Goal: Navigation & Orientation: Go to known website

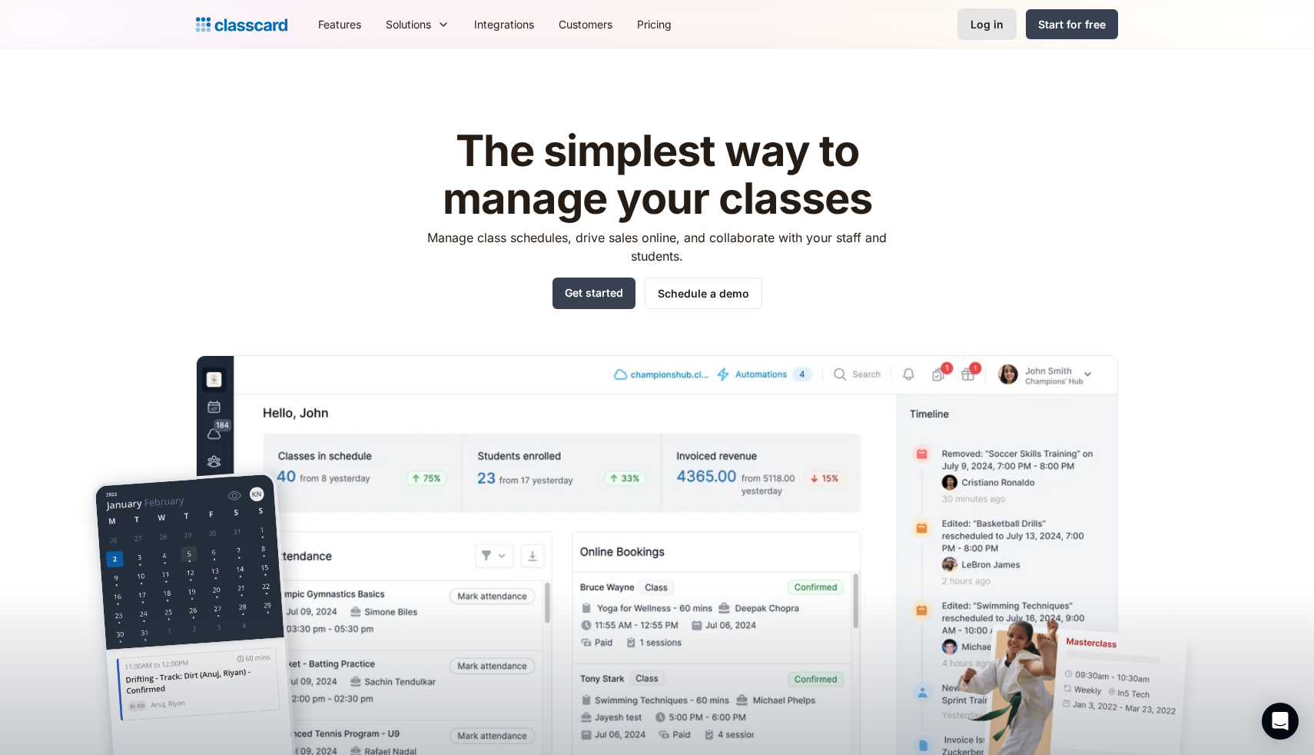
click at [987, 29] on div "Log in" at bounding box center [986, 24] width 33 height 16
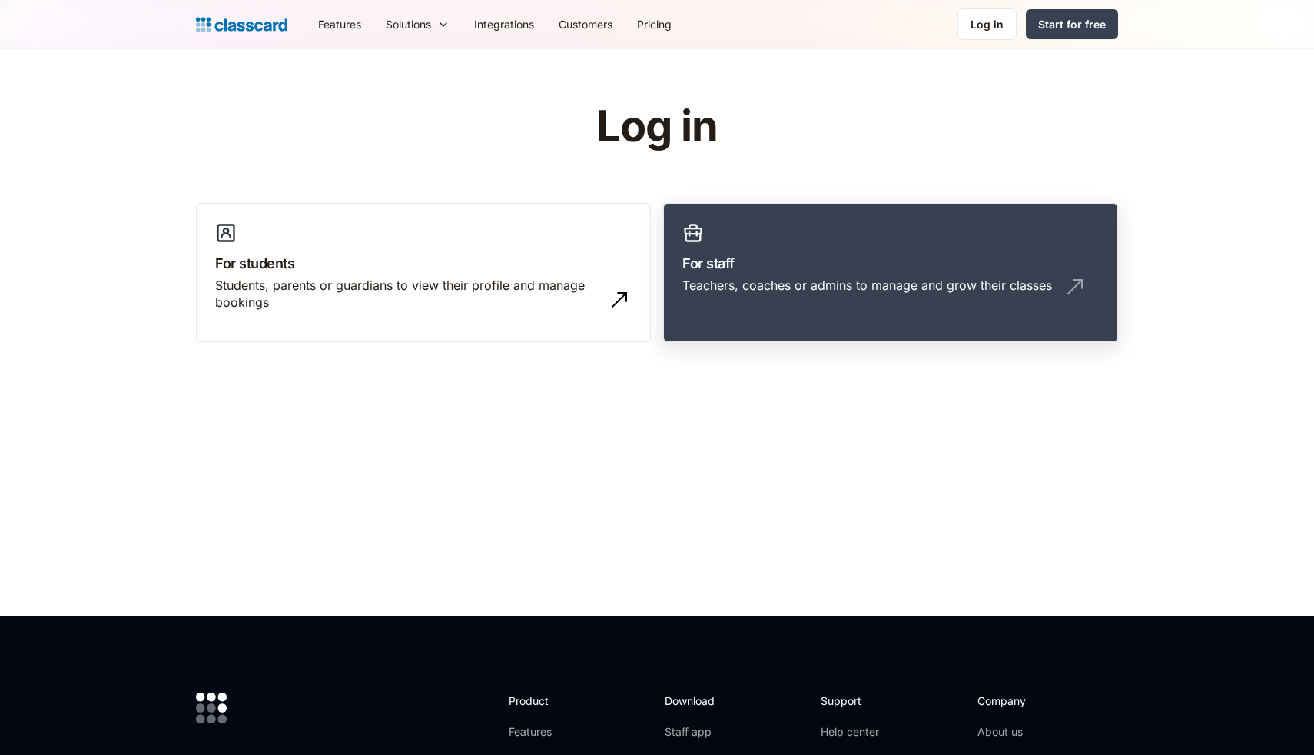
click at [761, 259] on h3 "For staff" at bounding box center [890, 263] width 416 height 21
